Goal: Find specific page/section: Find specific page/section

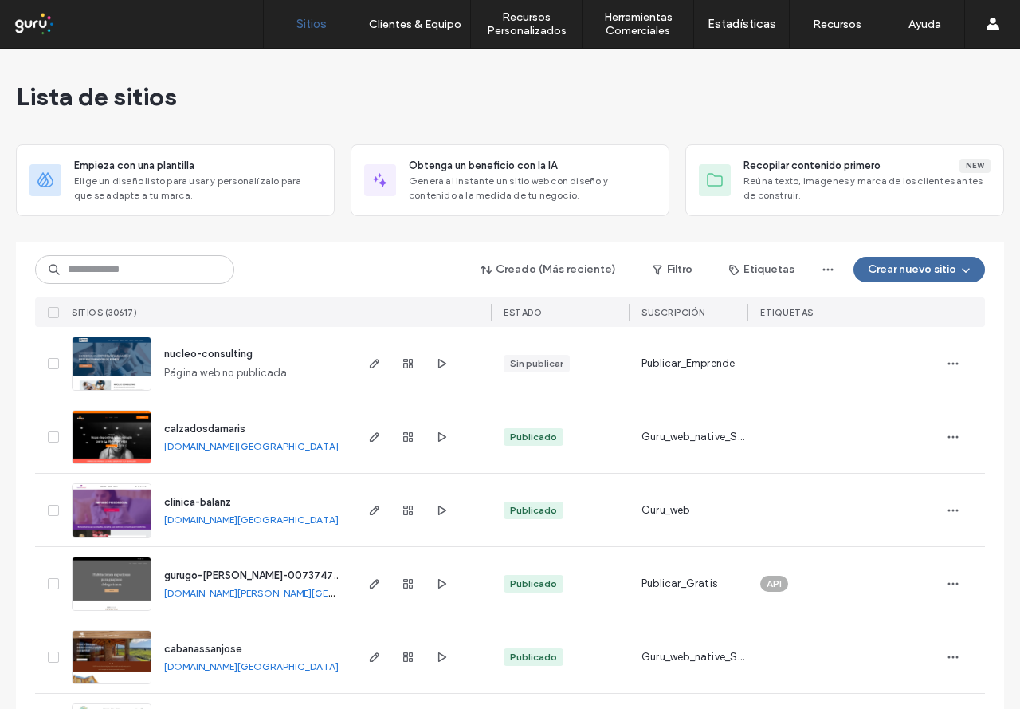
type input "*"
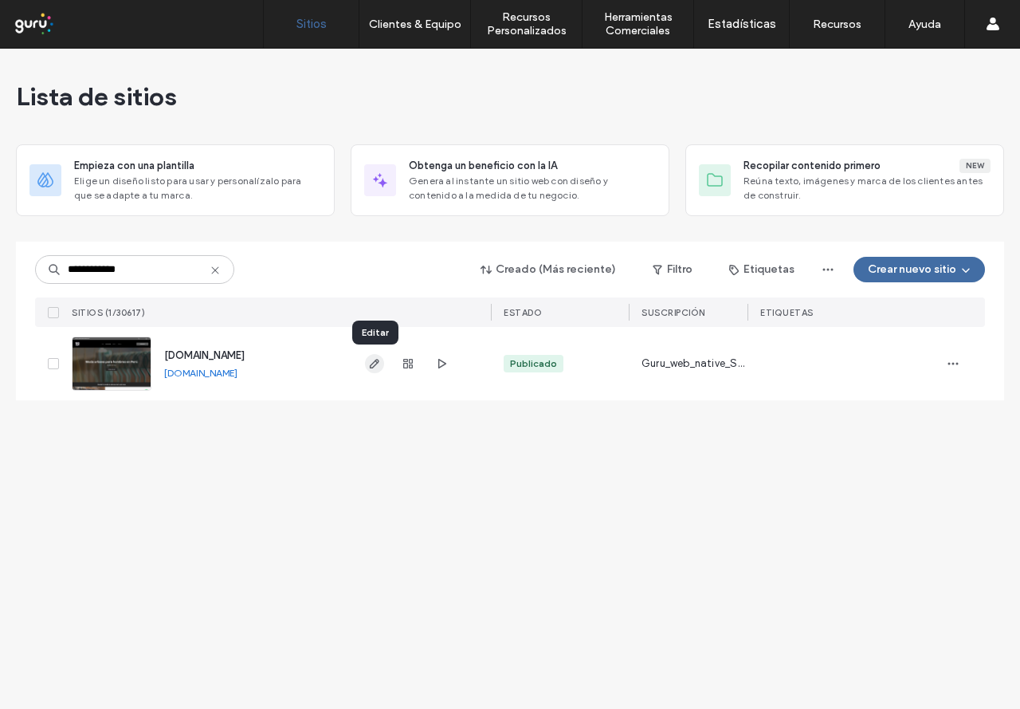
type input "**********"
click at [375, 366] on use "button" at bounding box center [375, 364] width 10 height 10
